Goal: Task Accomplishment & Management: Complete application form

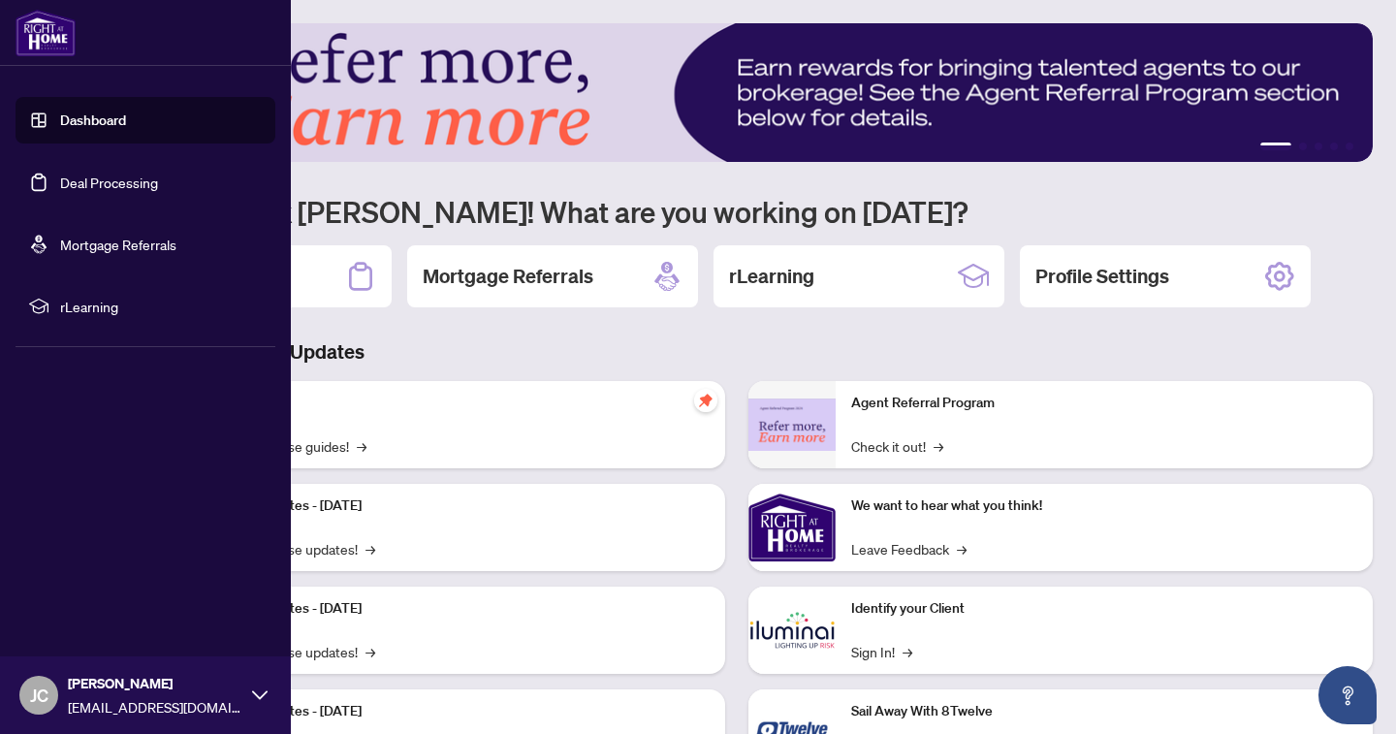
click at [74, 181] on link "Deal Processing" at bounding box center [109, 182] width 98 height 17
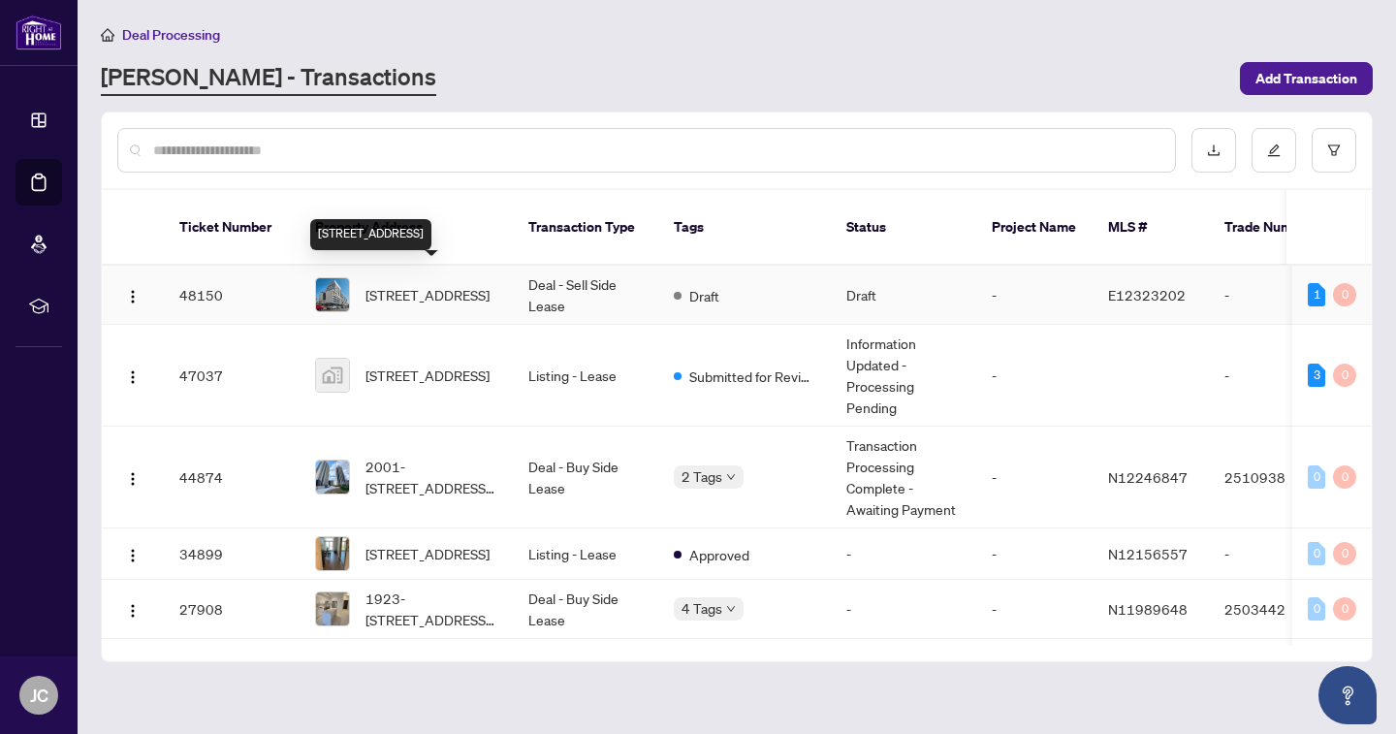
click at [405, 284] on span "[STREET_ADDRESS]" at bounding box center [428, 294] width 124 height 21
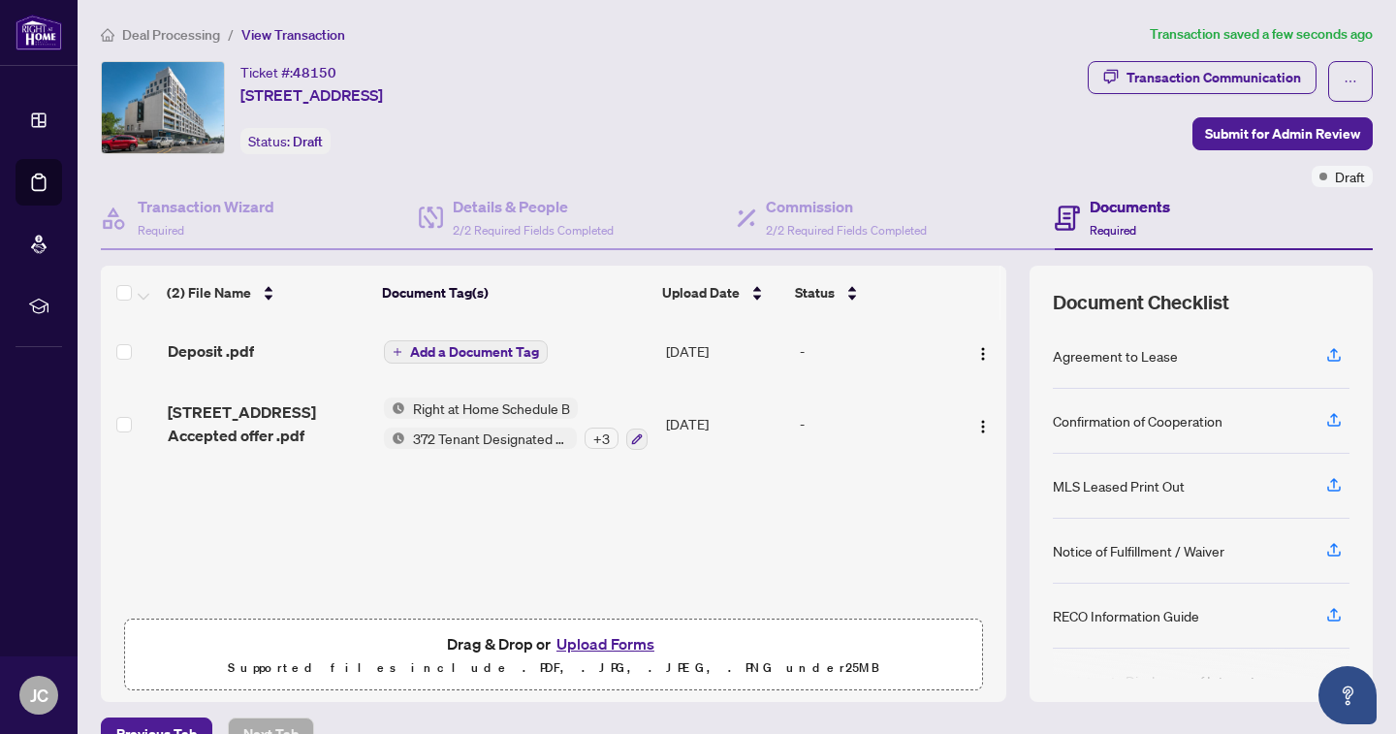
click at [452, 348] on span "Add a Document Tag" at bounding box center [474, 352] width 129 height 14
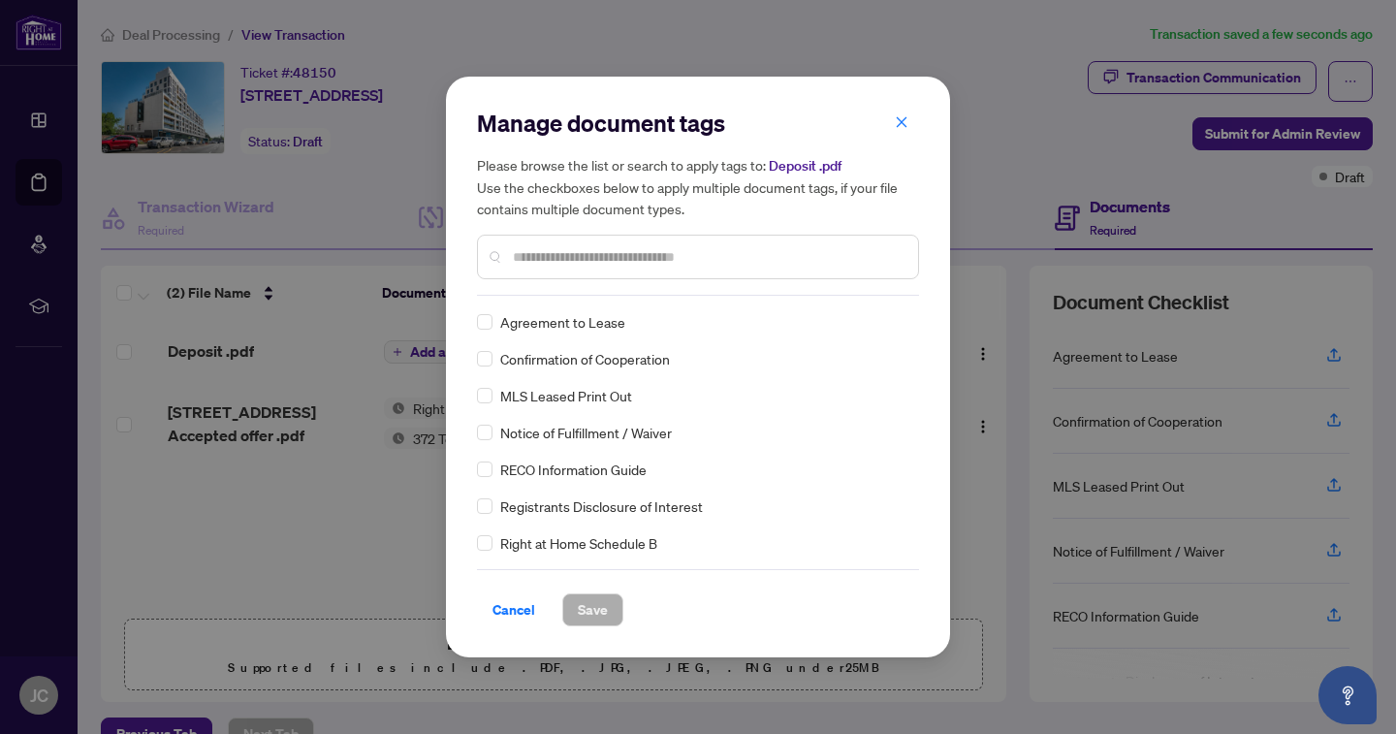
click at [542, 261] on input "text" at bounding box center [708, 256] width 390 height 21
type input "*******"
click at [490, 323] on span at bounding box center [485, 322] width 16 height 16
click at [586, 615] on span "Save" at bounding box center [593, 609] width 30 height 31
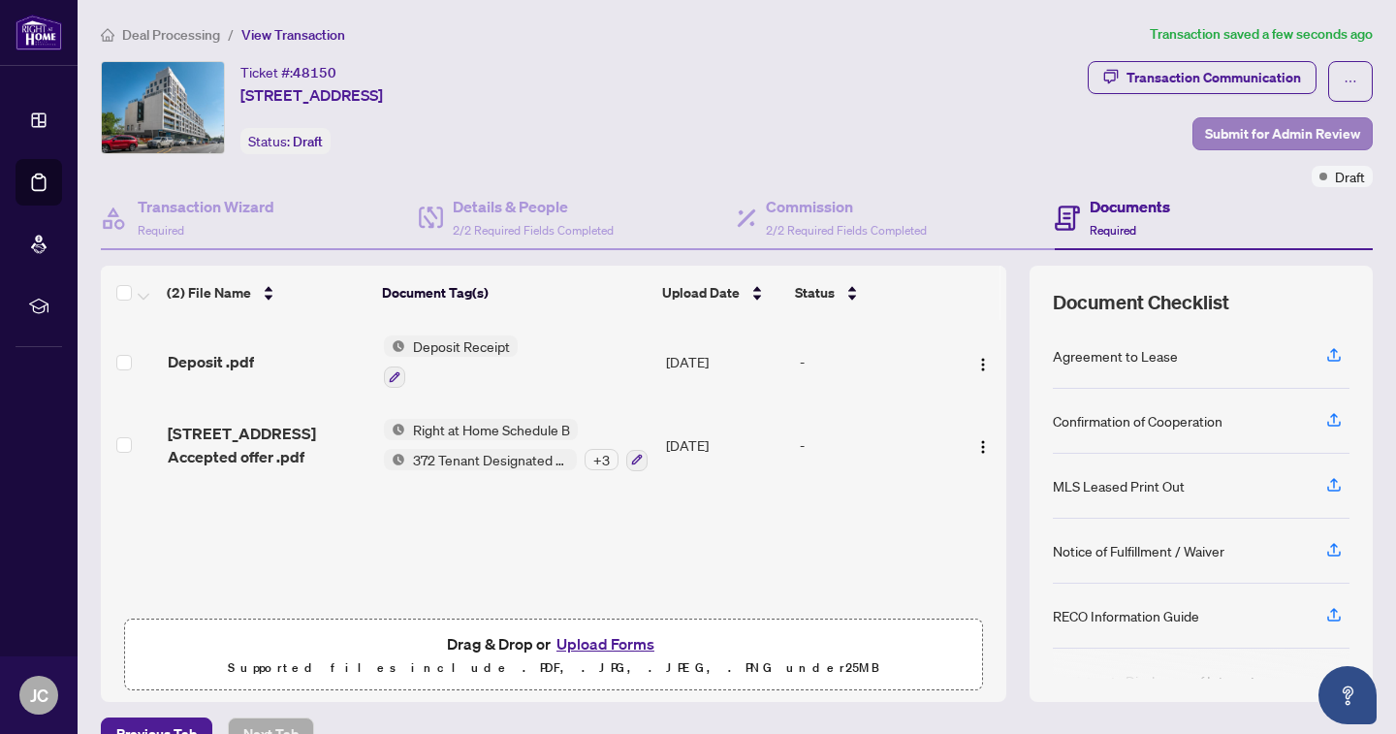
click at [1221, 131] on span "Submit for Admin Review" at bounding box center [1282, 133] width 155 height 31
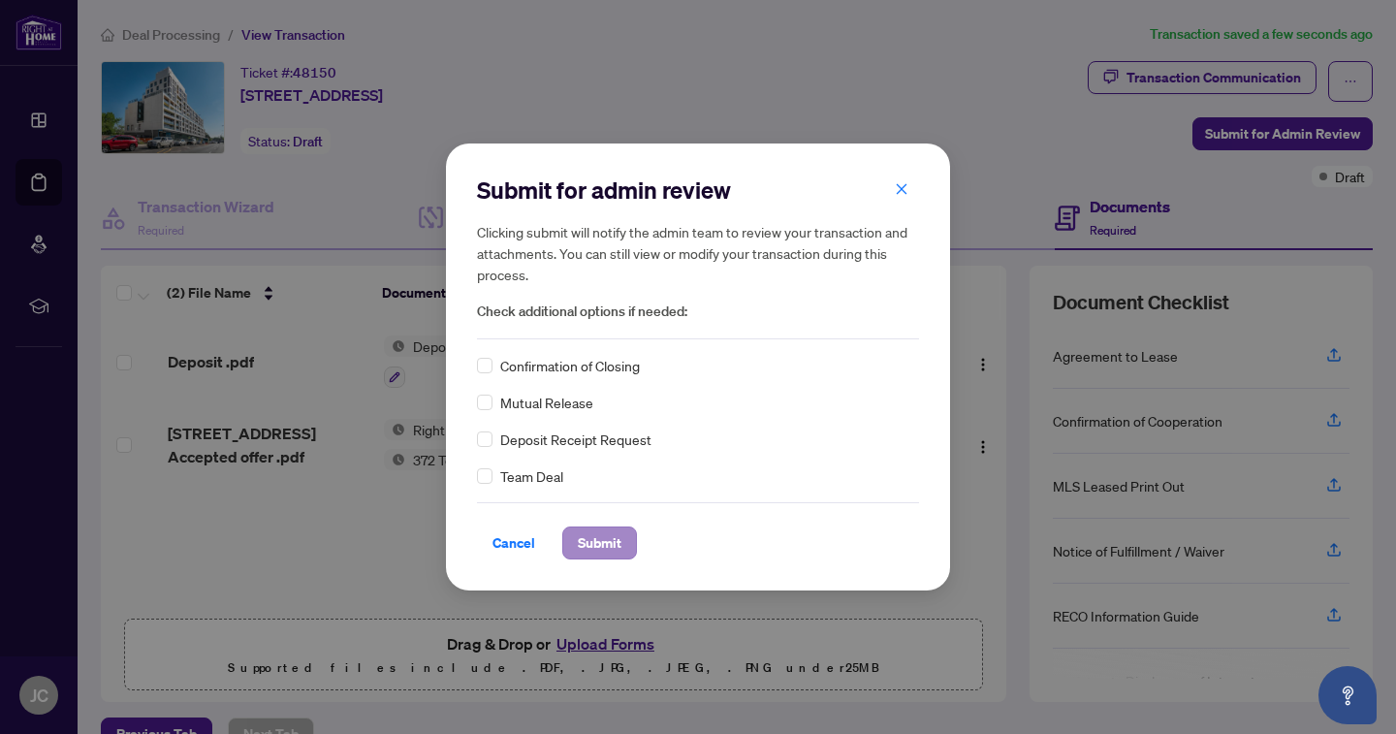
click at [586, 549] on span "Submit" at bounding box center [600, 542] width 44 height 31
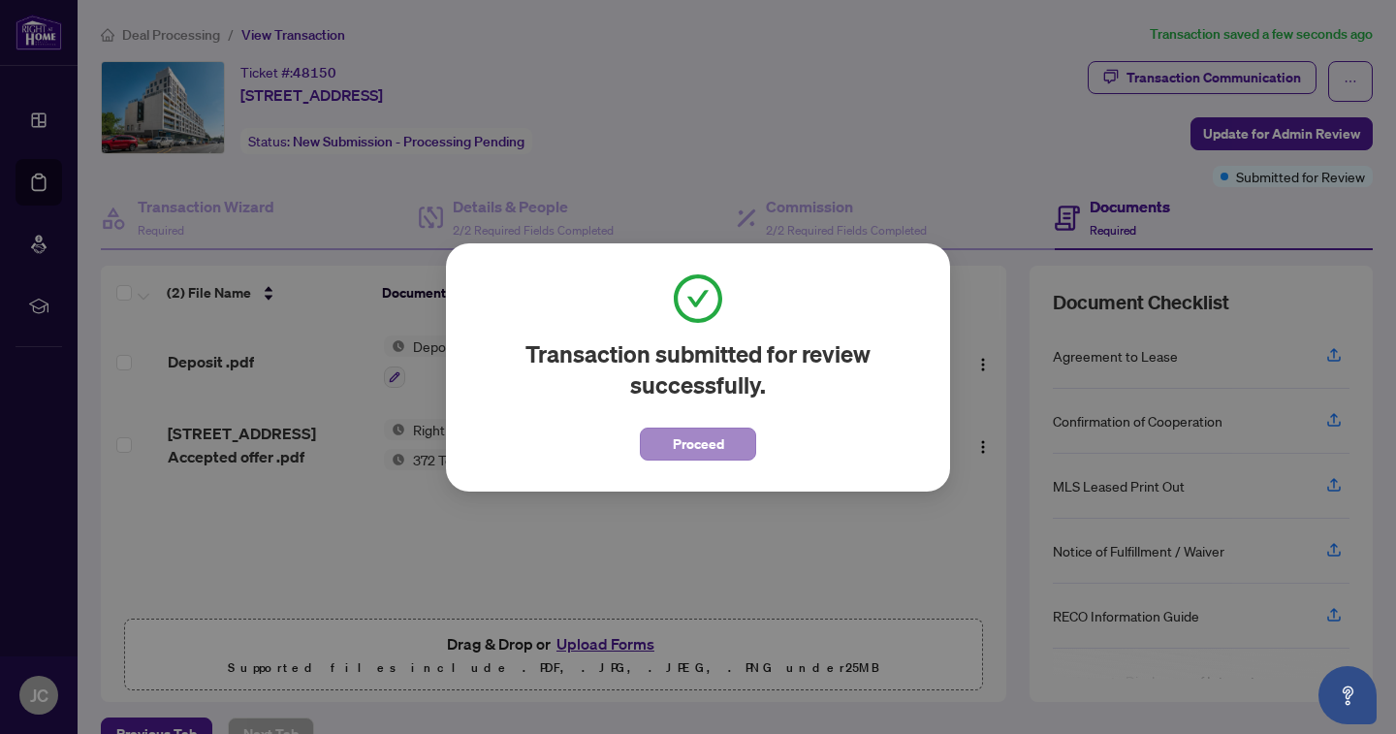
click at [685, 447] on span "Proceed" at bounding box center [698, 444] width 51 height 31
